Goal: Communication & Community: Answer question/provide support

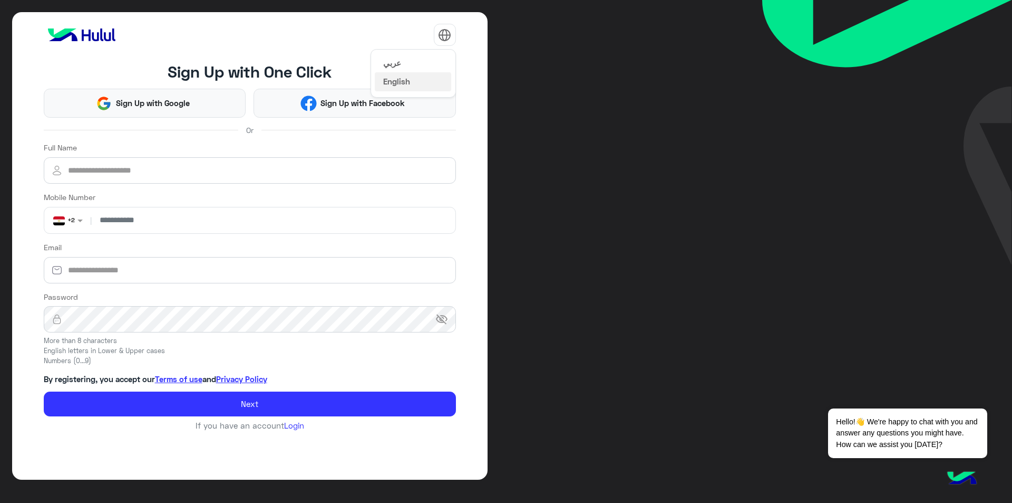
click at [442, 31] on img at bounding box center [444, 34] width 13 height 13
click at [428, 63] on button "عربي" at bounding box center [413, 62] width 76 height 18
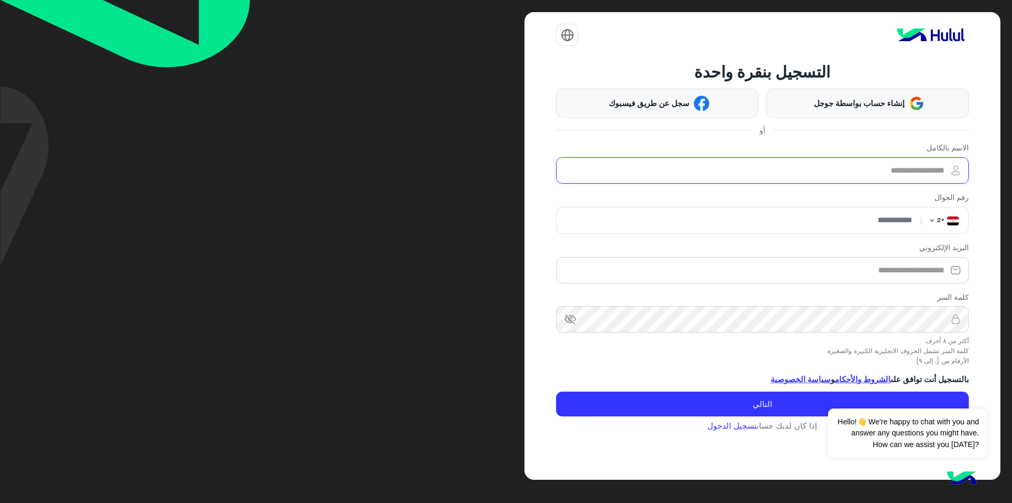
click at [877, 171] on input "الاسم بالكامل" at bounding box center [762, 170] width 412 height 26
click at [739, 428] on div "التسجيل بنقرة واحدة إنشاء حساب بواسطة جوجل سجل عن طريق فيسبوك أو الاسم بالكامل …" at bounding box center [762, 246] width 412 height 368
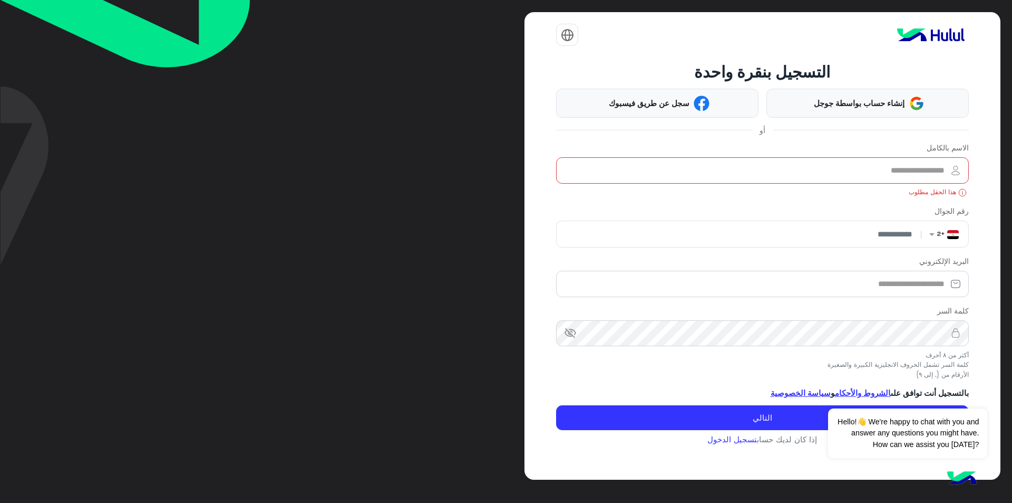
click at [739, 443] on app-account-details "التسجيل بنقرة واحدة إنشاء حساب بواسطة جوجل سجل عن طريق فيسبوك أو الاسم بالكامل …" at bounding box center [762, 249] width 412 height 398
click at [739, 439] on link "تسجيل الدخول" at bounding box center [733, 438] width 50 height 9
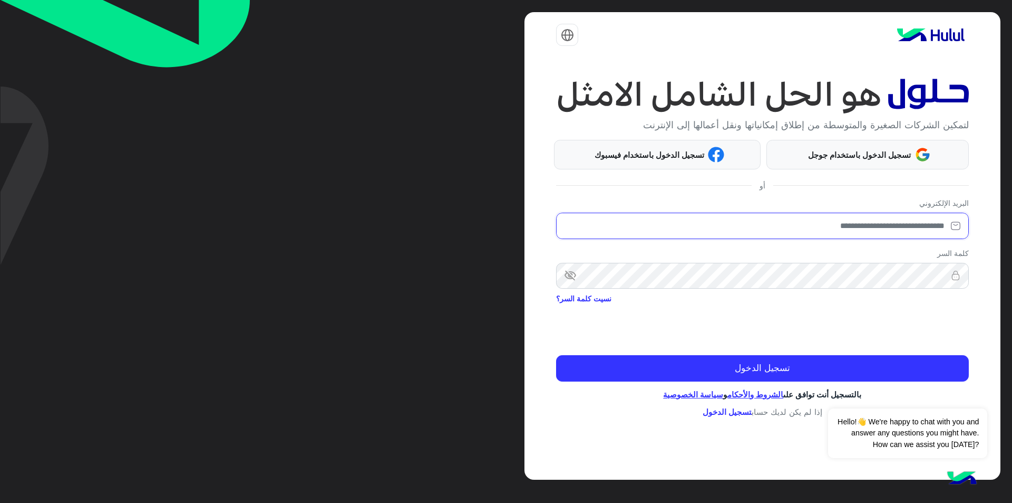
click at [883, 229] on input "email" at bounding box center [762, 226] width 412 height 26
type input "**********"
click at [574, 283] on span "visibility_off" at bounding box center [565, 275] width 19 height 19
click at [946, 277] on img at bounding box center [956, 275] width 26 height 11
click at [944, 276] on img at bounding box center [956, 275] width 26 height 11
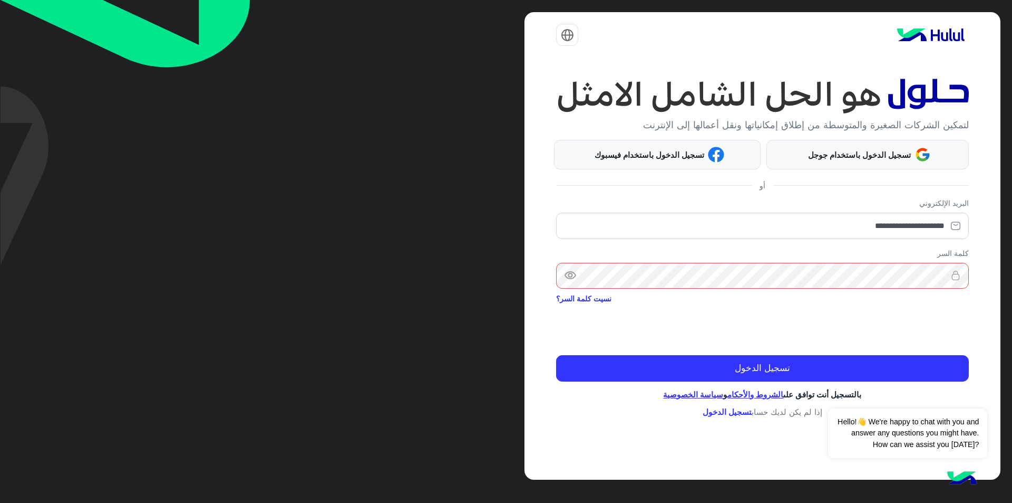
click at [945, 276] on img at bounding box center [956, 275] width 26 height 11
click at [943, 274] on img at bounding box center [956, 275] width 26 height 11
click at [943, 279] on img at bounding box center [956, 275] width 26 height 11
click at [944, 275] on img at bounding box center [956, 275] width 26 height 11
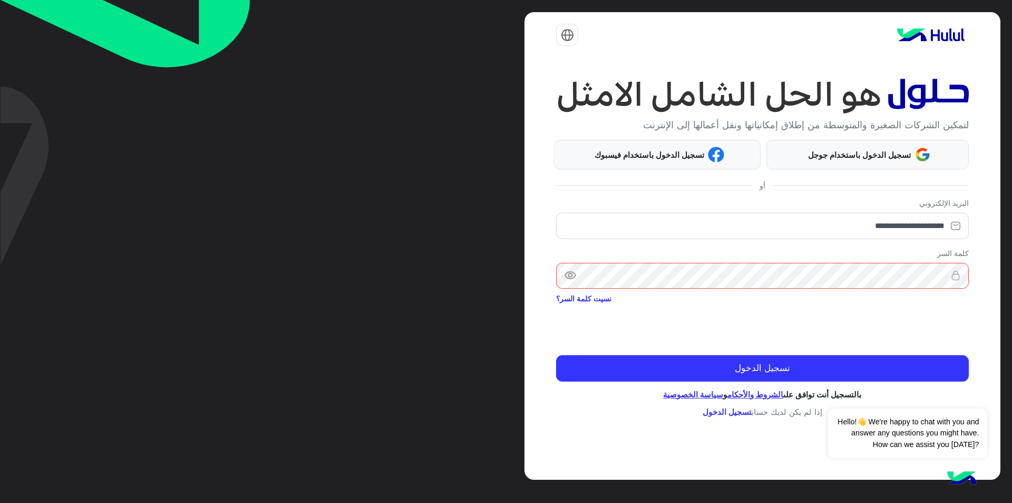
click at [943, 275] on img at bounding box center [956, 275] width 26 height 11
click at [943, 277] on img at bounding box center [956, 275] width 26 height 11
click at [556, 355] on button "تسجيل الدخول" at bounding box center [762, 368] width 412 height 26
click at [884, 381] on div "**********" at bounding box center [763, 245] width 476 height 467
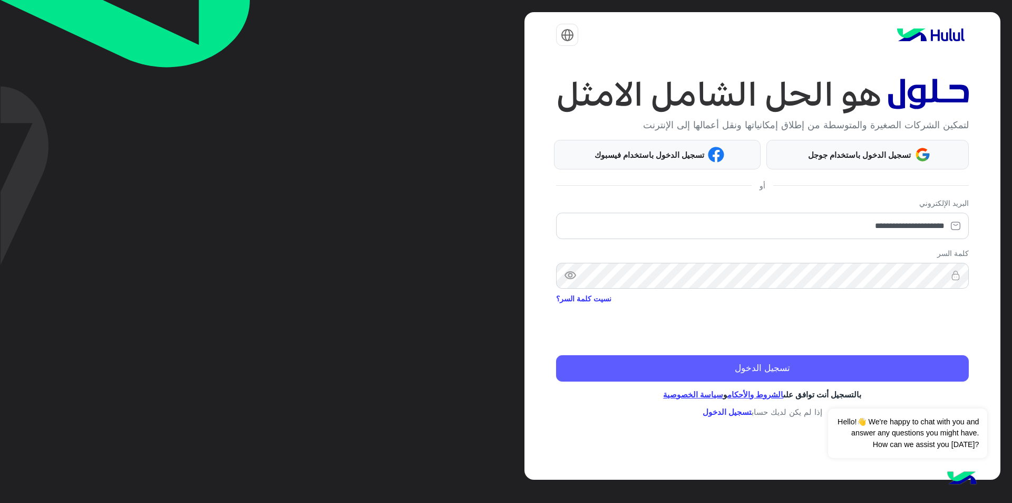
click at [884, 378] on button "تسجيل الدخول" at bounding box center [762, 368] width 412 height 26
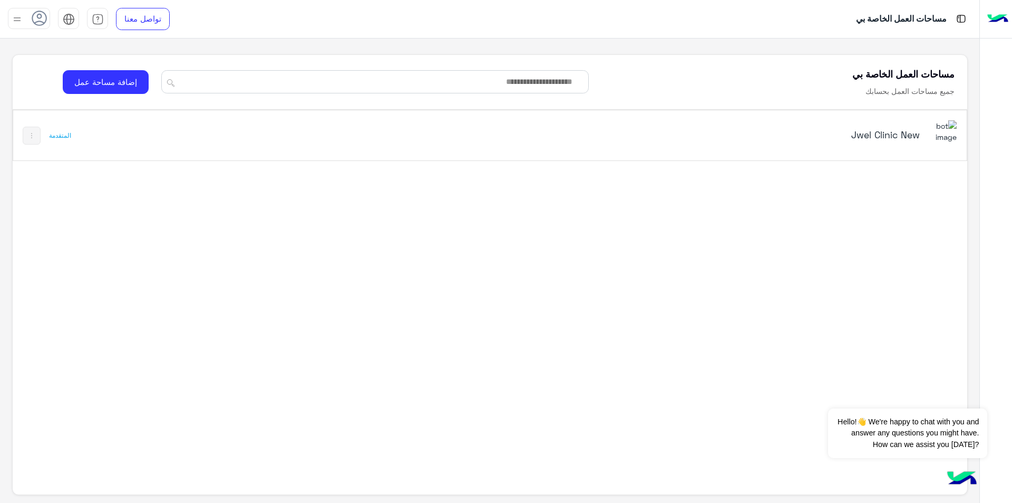
click at [891, 134] on h5 "Jwel Clinic New" at bounding box center [752, 134] width 336 height 13
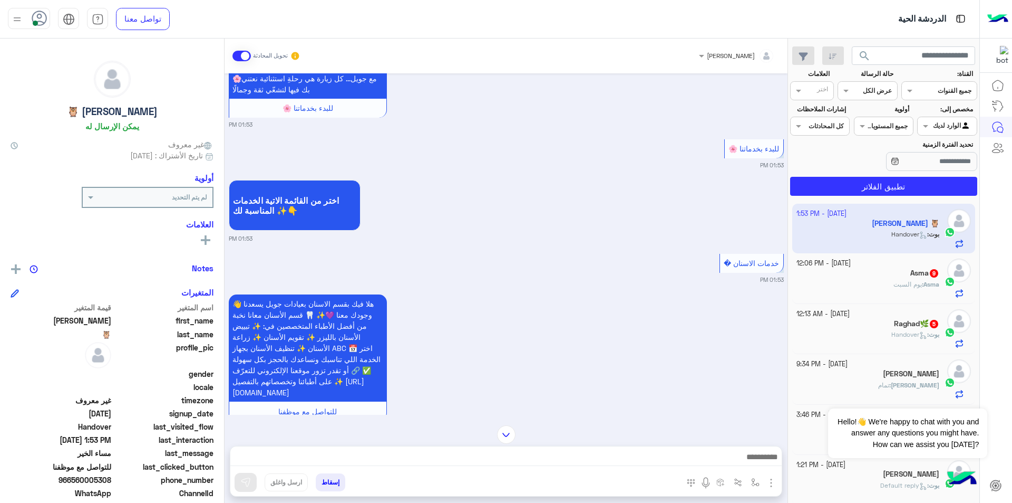
scroll to position [1007, 0]
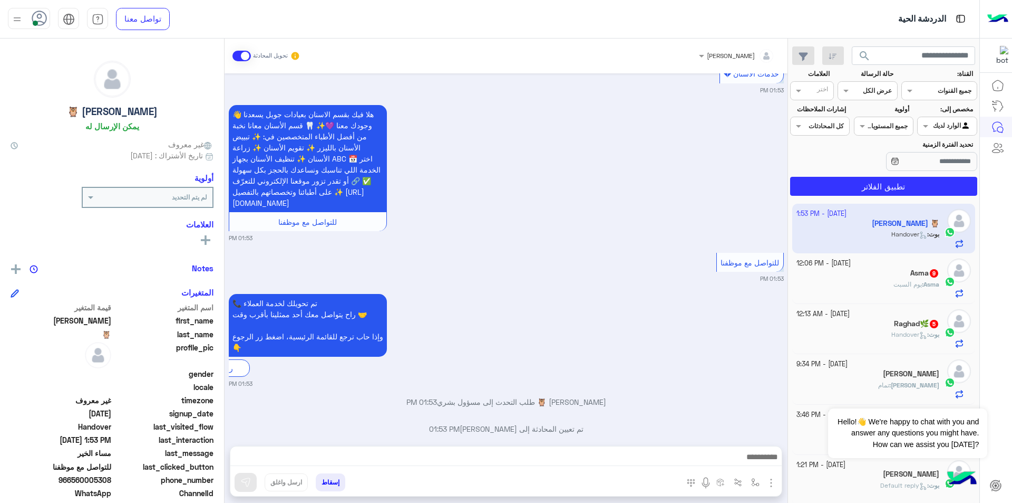
click at [690, 448] on div at bounding box center [506, 459] width 552 height 26
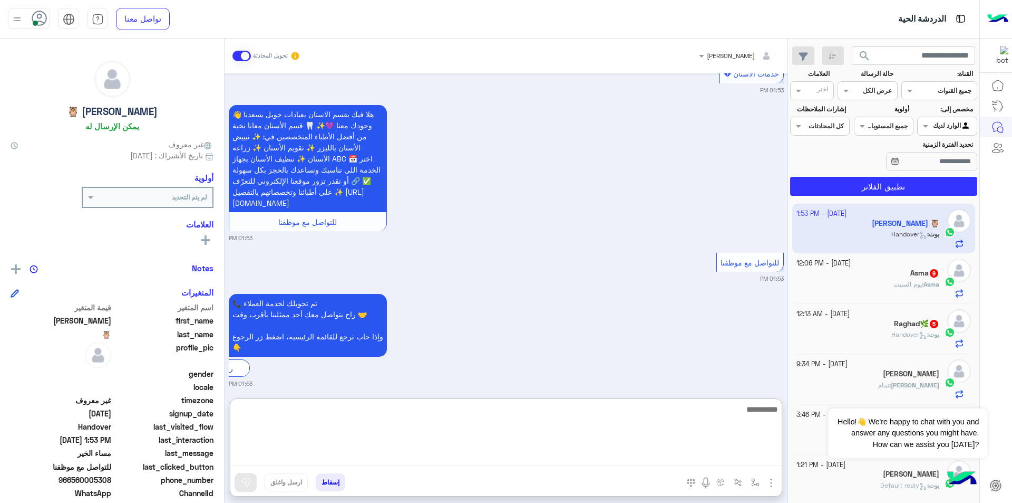
click at [692, 455] on textarea at bounding box center [506, 433] width 552 height 63
type textarea "*"
type textarea "**********"
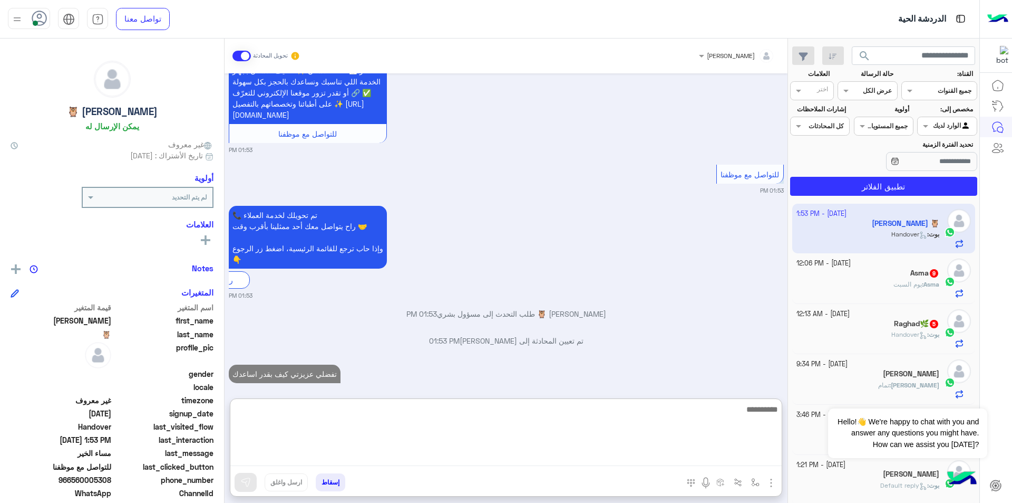
scroll to position [1122, 0]
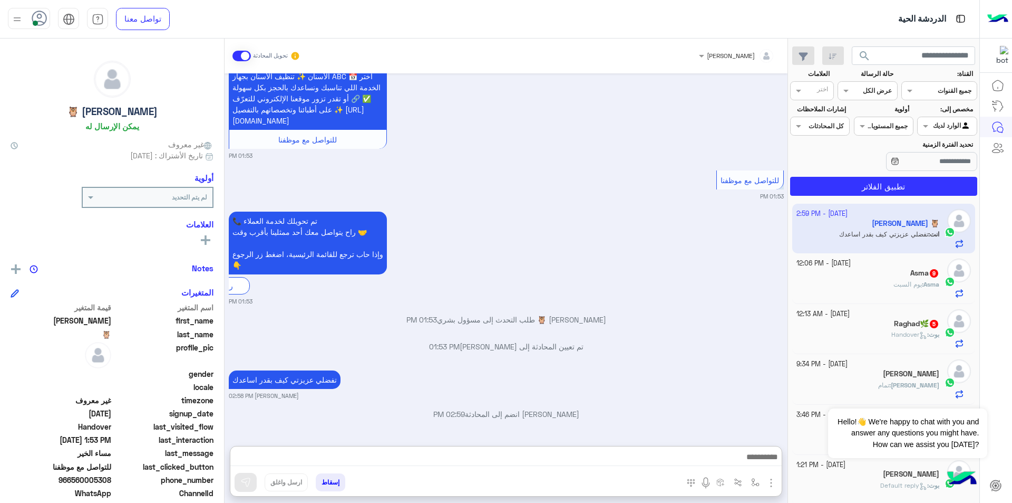
click at [902, 279] on p "Asma : يوم السبت" at bounding box center [917, 283] width 46 height 9
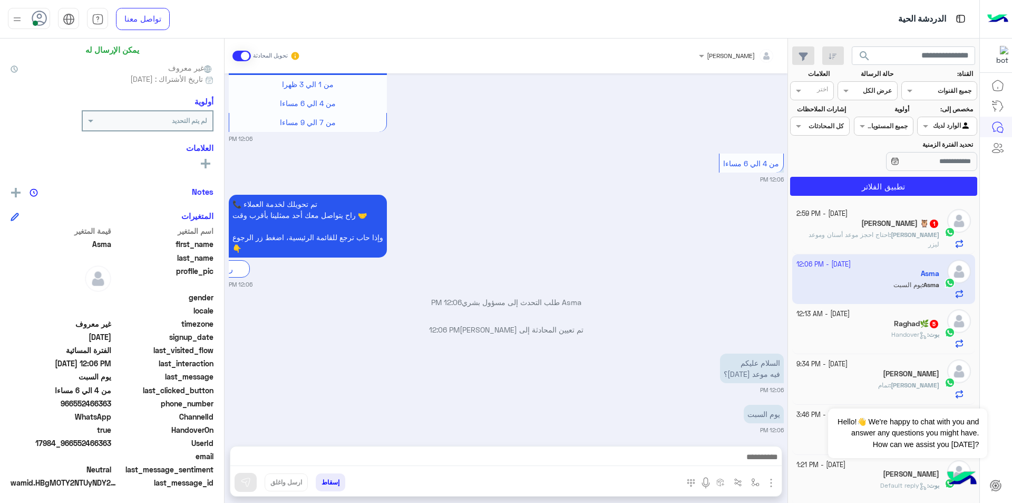
scroll to position [79, 0]
drag, startPoint x: 75, startPoint y: 403, endPoint x: 112, endPoint y: 403, distance: 36.9
click at [111, 403] on span "966552466363" at bounding box center [61, 400] width 101 height 11
copy span "552466363"
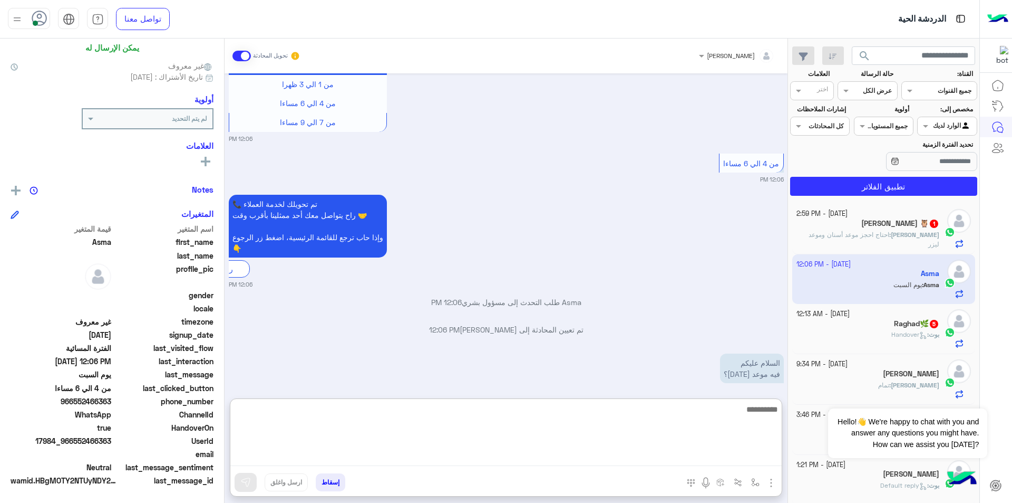
click at [603, 460] on textarea at bounding box center [506, 433] width 552 height 63
type textarea "**********"
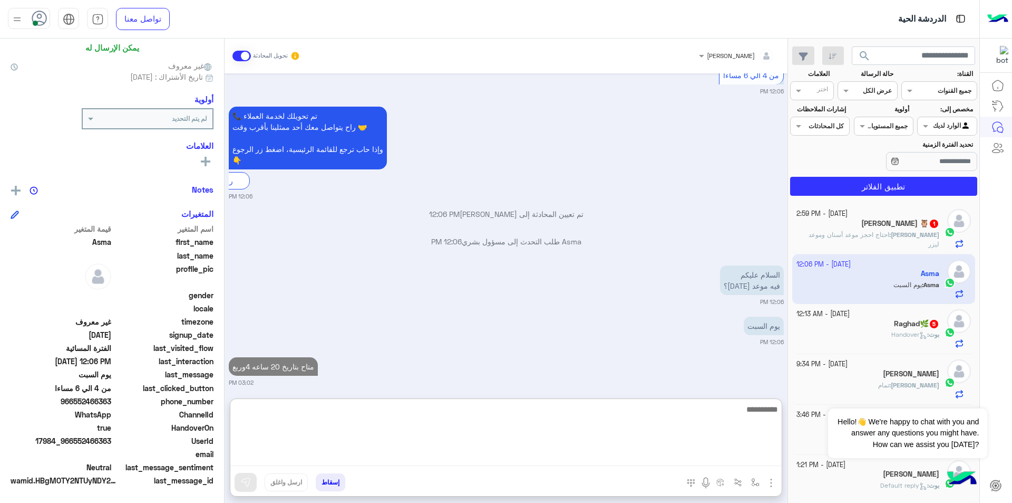
scroll to position [846, 0]
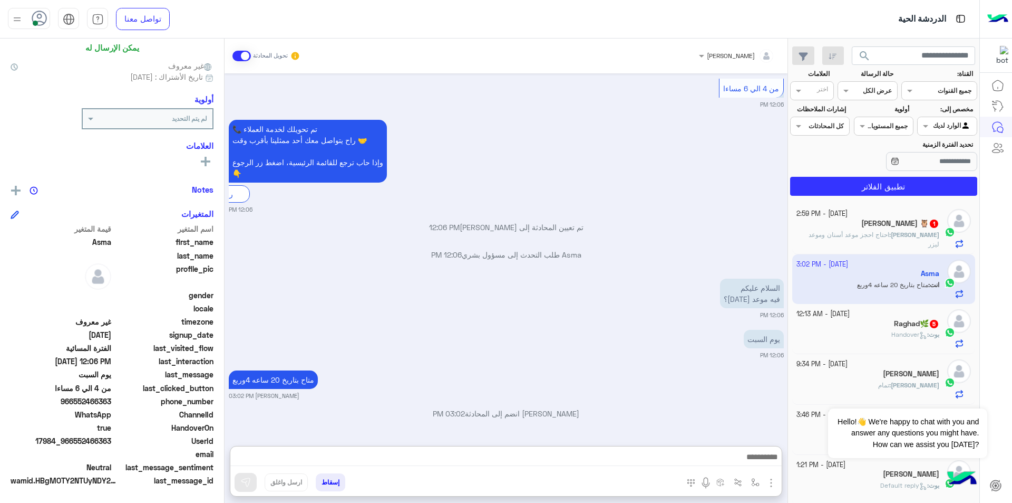
click at [845, 331] on div "بوت : Handover" at bounding box center [868, 339] width 143 height 18
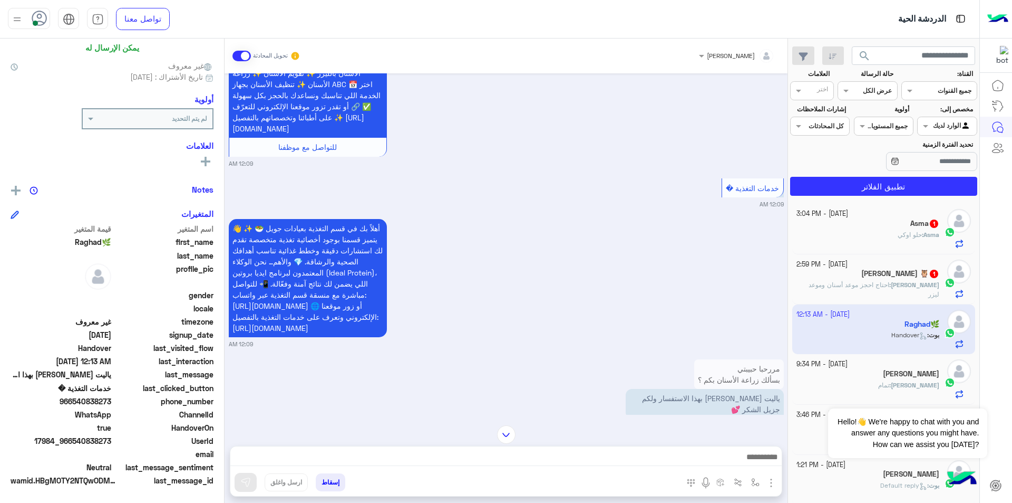
scroll to position [528, 0]
